Goal: Navigation & Orientation: Find specific page/section

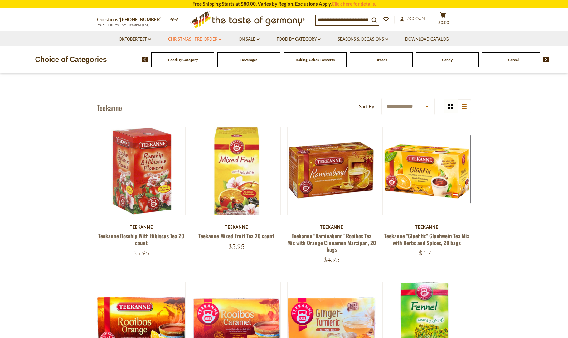
click at [202, 42] on link "Christmas - PRE-ORDER dropdown_arrow" at bounding box center [194, 39] width 53 height 7
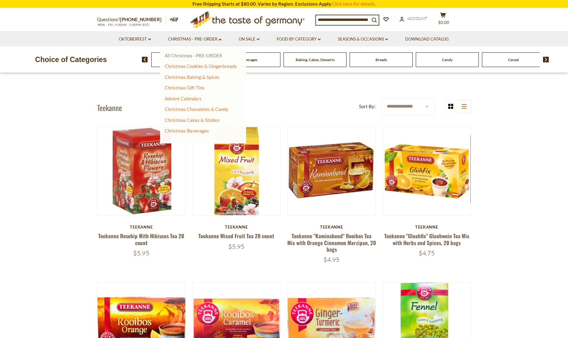
click at [204, 56] on link "All Christmas - PRE-ORDER" at bounding box center [194, 56] width 58 height 6
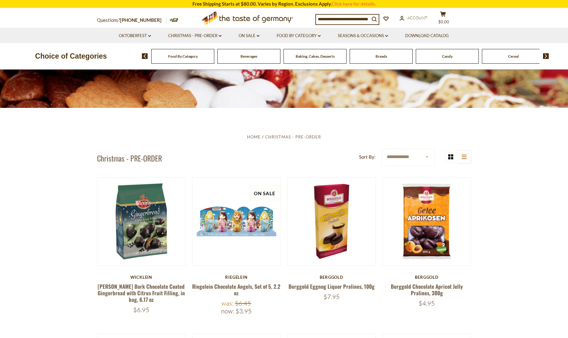
scroll to position [105, 0]
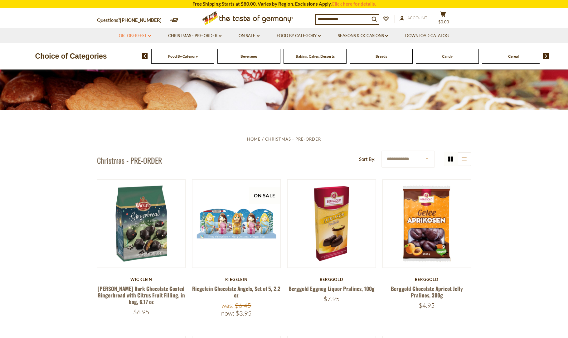
click at [141, 35] on link "Oktoberfest dropdown_arrow" at bounding box center [135, 35] width 32 height 7
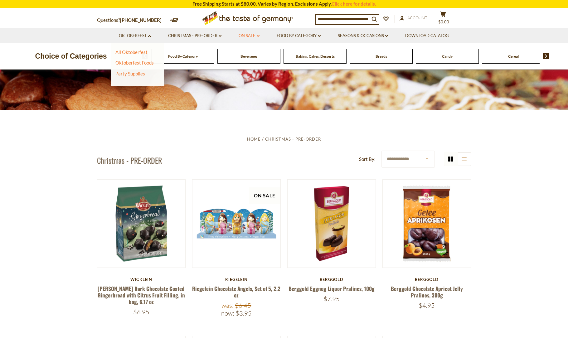
click at [249, 35] on link "On Sale dropdown_arrow" at bounding box center [249, 35] width 21 height 7
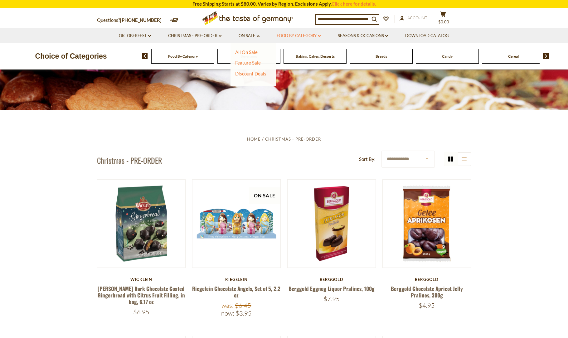
click at [319, 34] on link "Food By Category dropdown_arrow" at bounding box center [299, 35] width 44 height 7
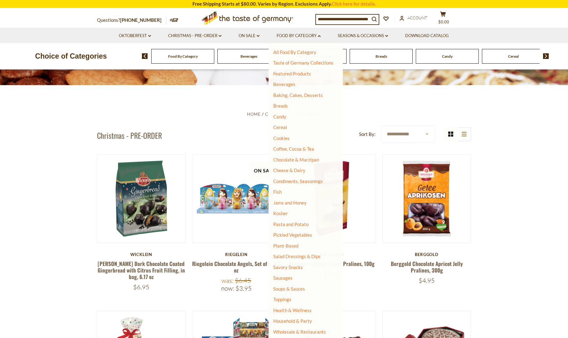
scroll to position [136, 0]
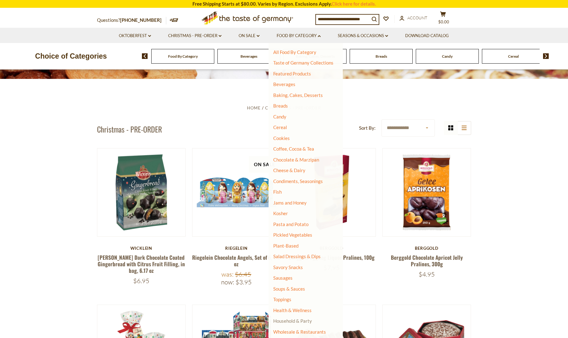
click at [288, 318] on link "Household & Party" at bounding box center [292, 321] width 39 height 9
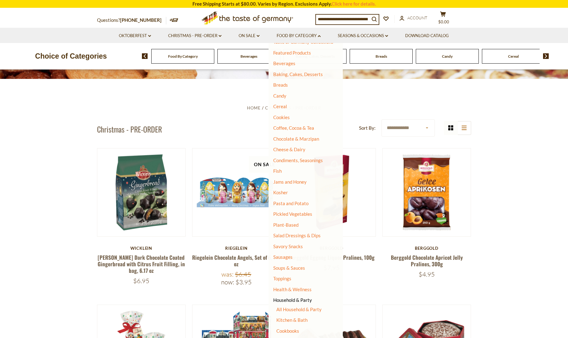
scroll to position [29, 0]
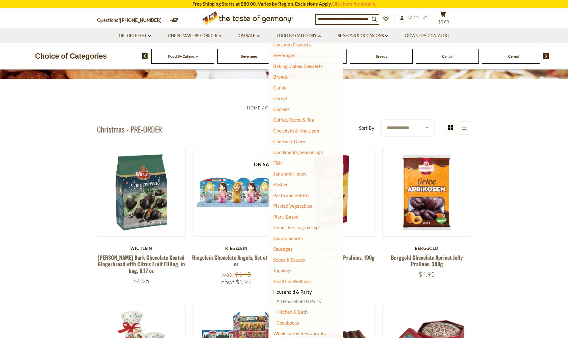
click at [299, 301] on link "All Household & Party" at bounding box center [299, 302] width 45 height 6
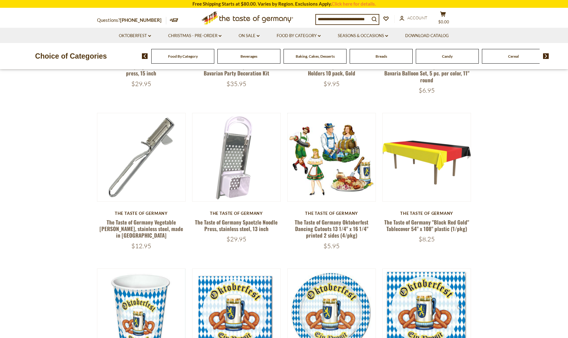
scroll to position [312, 0]
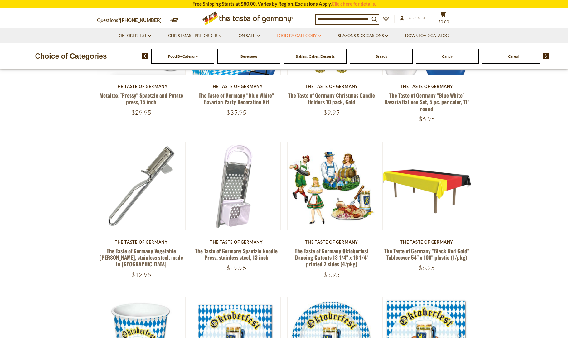
click at [308, 34] on link "Food By Category dropdown_arrow" at bounding box center [299, 35] width 44 height 7
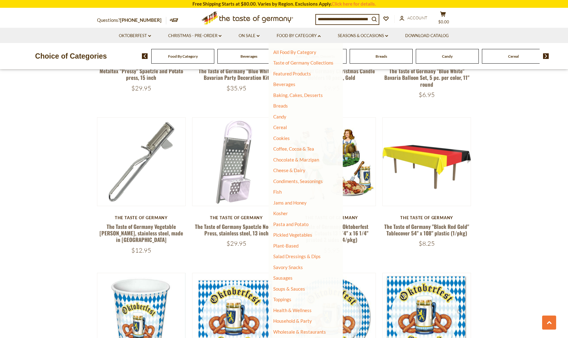
scroll to position [343, 0]
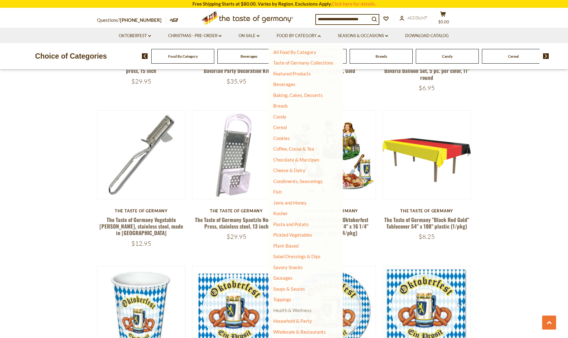
click at [300, 309] on link "Health & Wellness" at bounding box center [292, 310] width 38 height 9
click at [304, 319] on link "All Health & Wellness" at bounding box center [299, 320] width 45 height 6
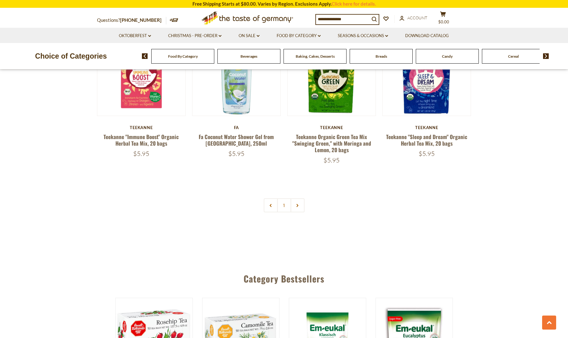
scroll to position [1405, 0]
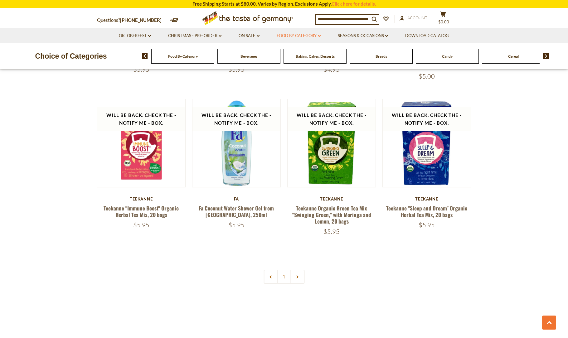
click at [308, 36] on link "Food By Category dropdown_arrow" at bounding box center [299, 35] width 44 height 7
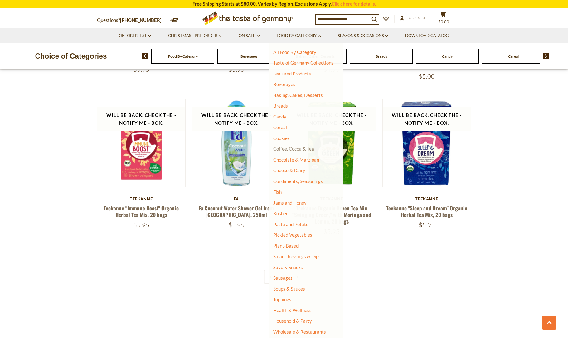
click at [289, 150] on link "Coffee, Cocoa & Tea" at bounding box center [293, 149] width 41 height 6
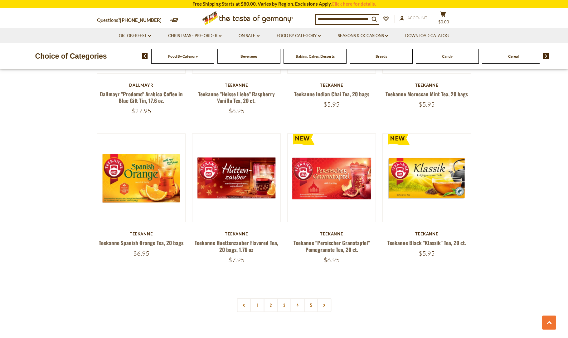
scroll to position [1373, 0]
